Goal: Task Accomplishment & Management: Manage account settings

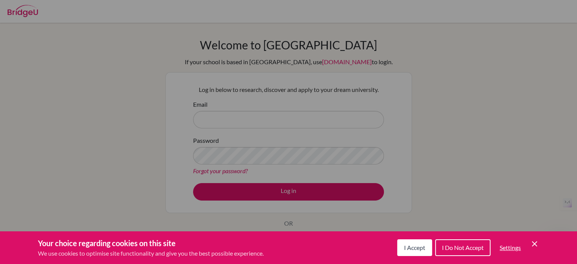
click at [234, 126] on div "Cookie Preferences" at bounding box center [288, 132] width 577 height 264
click at [535, 248] on icon "Cookie Control Close Icon" at bounding box center [534, 243] width 9 height 9
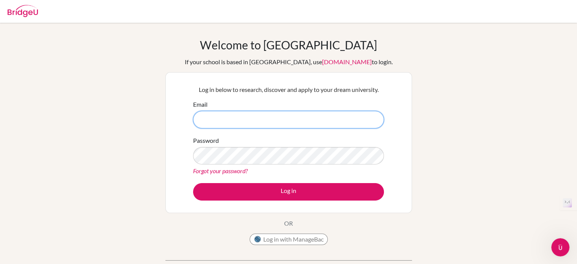
click at [317, 113] on input "Email" at bounding box center [288, 119] width 191 height 17
type input "shionk.st@thschool.edu.vn"
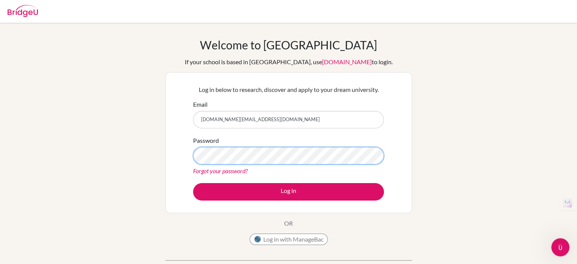
click at [193, 183] on button "Log in" at bounding box center [288, 191] width 191 height 17
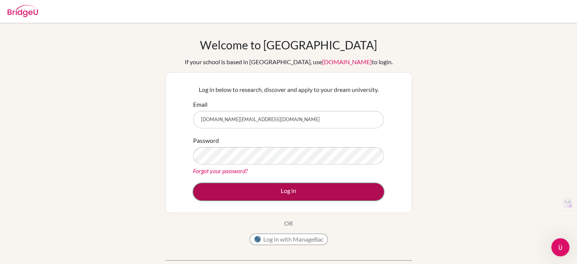
click at [281, 190] on button "Log in" at bounding box center [288, 191] width 191 height 17
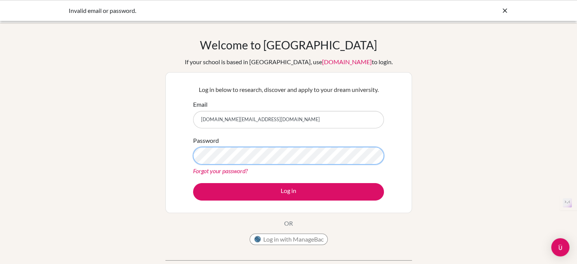
click at [193, 183] on button "Log in" at bounding box center [288, 191] width 191 height 17
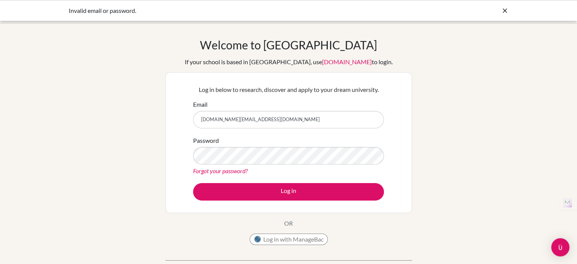
click at [505, 10] on icon at bounding box center [505, 11] width 8 height 8
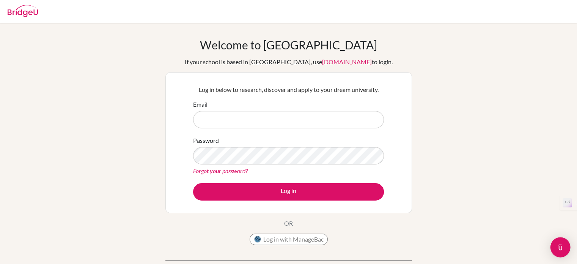
click at [563, 249] on img "Open Intercom Messenger" at bounding box center [560, 247] width 10 height 10
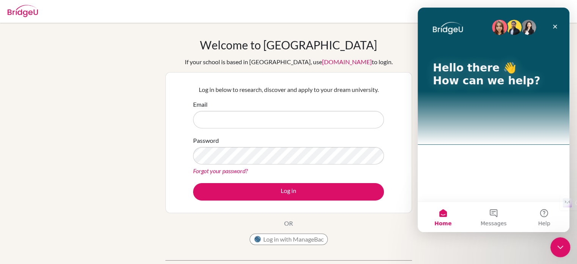
click at [559, 244] on icon "Close Intercom Messenger" at bounding box center [559, 245] width 9 height 9
